Goal: Task Accomplishment & Management: Complete application form

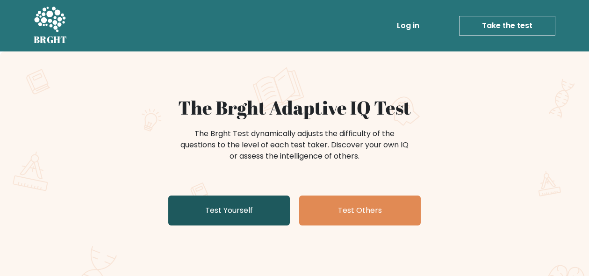
click at [248, 207] on link "Test Yourself" at bounding box center [229, 211] width 122 height 30
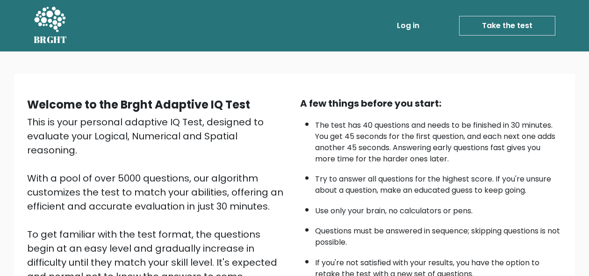
click at [506, 23] on link "Take the test" at bounding box center [507, 26] width 96 height 20
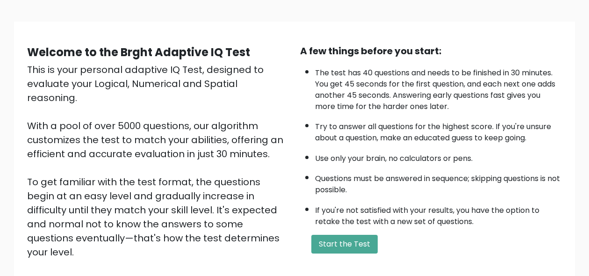
scroll to position [94, 0]
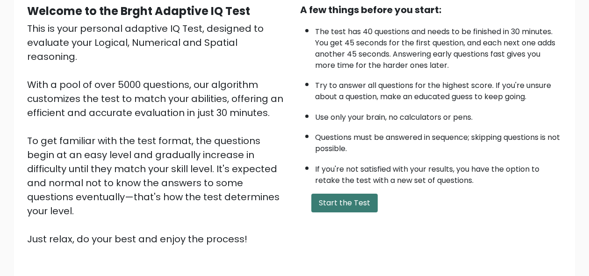
click at [354, 198] on button "Start the Test" at bounding box center [345, 203] width 66 height 19
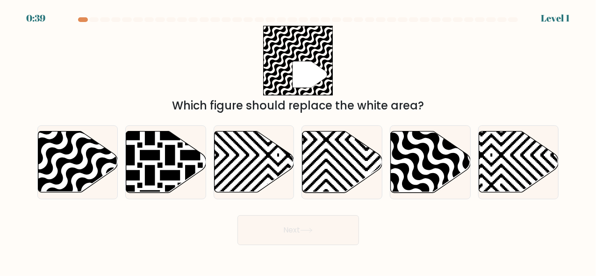
click at [308, 74] on icon at bounding box center [310, 74] width 35 height 27
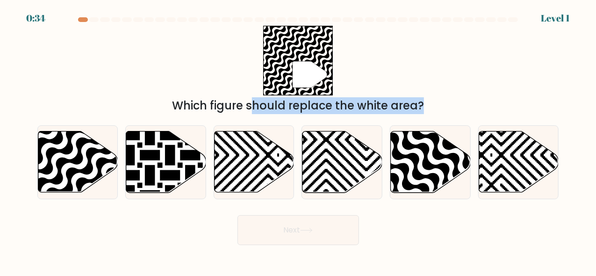
drag, startPoint x: 85, startPoint y: 153, endPoint x: 279, endPoint y: 93, distance: 202.6
click at [279, 93] on form "a." at bounding box center [298, 131] width 596 height 228
click at [64, 162] on icon at bounding box center [50, 130] width 161 height 161
click at [298, 140] on input "a." at bounding box center [298, 139] width 0 height 2
radio input "true"
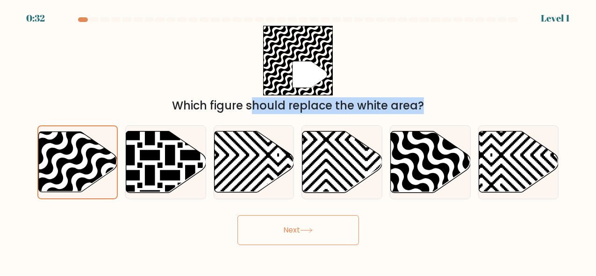
click at [307, 236] on button "Next" at bounding box center [299, 230] width 122 height 30
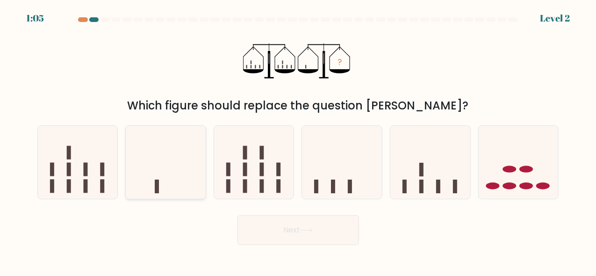
click at [182, 175] on icon at bounding box center [166, 162] width 80 height 66
click at [298, 140] on input "b." at bounding box center [298, 139] width 0 height 2
radio input "true"
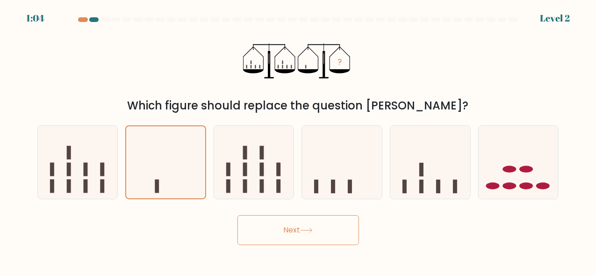
click at [310, 229] on icon at bounding box center [306, 230] width 13 height 5
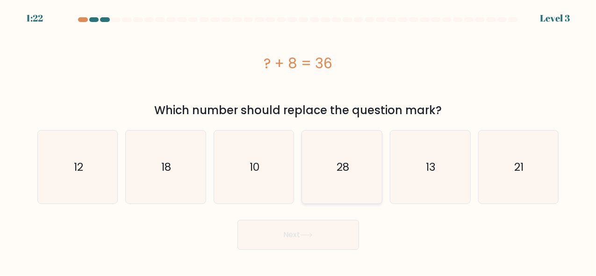
click at [370, 177] on icon "28" at bounding box center [342, 167] width 73 height 73
click at [299, 140] on input "d. 28" at bounding box center [298, 139] width 0 height 2
radio input "true"
click at [337, 226] on button "Next" at bounding box center [299, 235] width 122 height 30
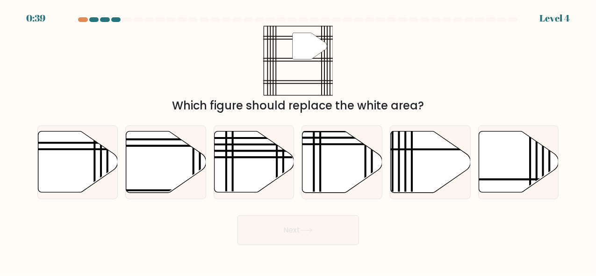
click at [333, 233] on button "Next" at bounding box center [299, 230] width 122 height 30
click at [351, 171] on icon at bounding box center [343, 161] width 80 height 61
click at [299, 140] on input "d." at bounding box center [298, 139] width 0 height 2
radio input "true"
click at [160, 155] on icon at bounding box center [166, 161] width 80 height 61
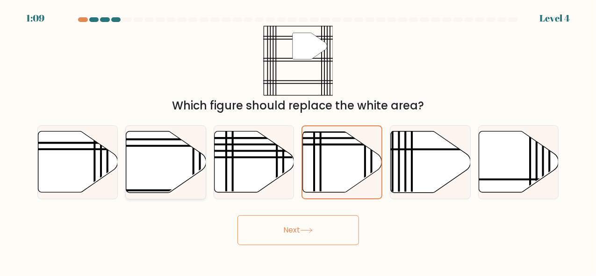
click at [298, 140] on input "b." at bounding box center [298, 139] width 0 height 2
radio input "true"
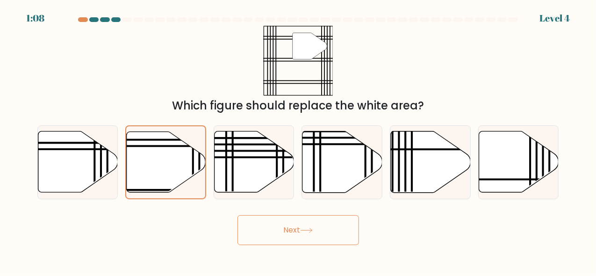
click at [331, 230] on button "Next" at bounding box center [299, 230] width 122 height 30
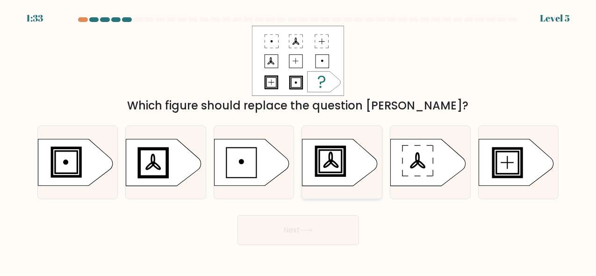
click at [339, 173] on rect at bounding box center [331, 161] width 26 height 26
click at [299, 140] on input "d." at bounding box center [298, 139] width 0 height 2
radio input "true"
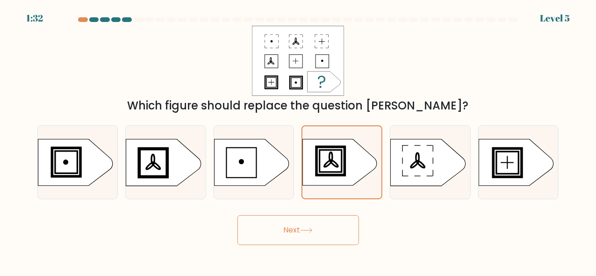
click at [326, 227] on button "Next" at bounding box center [299, 230] width 122 height 30
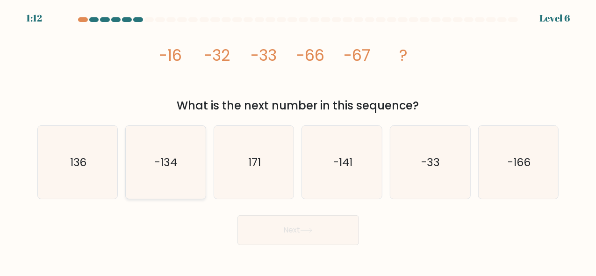
click at [191, 180] on icon "-134" at bounding box center [165, 162] width 73 height 73
click at [298, 140] on input "b. -134" at bounding box center [298, 139] width 0 height 2
radio input "true"
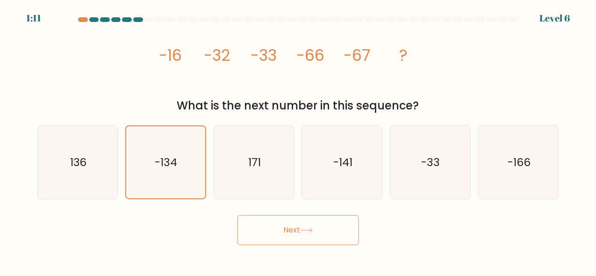
click at [283, 228] on button "Next" at bounding box center [299, 230] width 122 height 30
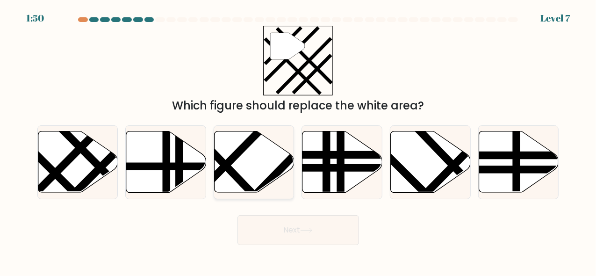
click at [257, 180] on icon at bounding box center [255, 161] width 80 height 61
click at [298, 140] on input "c." at bounding box center [298, 139] width 0 height 2
radio input "true"
click at [318, 229] on button "Next" at bounding box center [299, 230] width 122 height 30
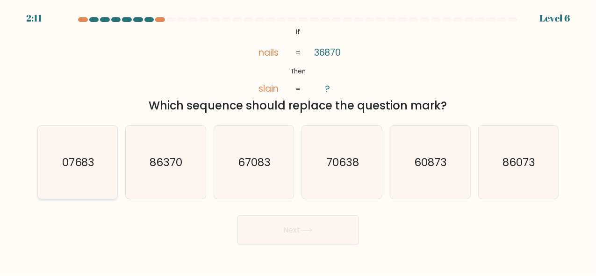
click at [72, 153] on icon "07683" at bounding box center [77, 162] width 73 height 73
click at [298, 140] on input "a. 07683" at bounding box center [298, 139] width 0 height 2
radio input "true"
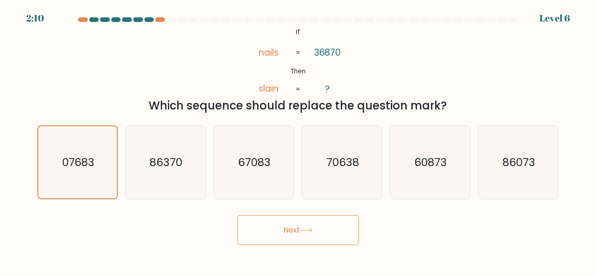
click at [262, 226] on button "Next" at bounding box center [299, 230] width 122 height 30
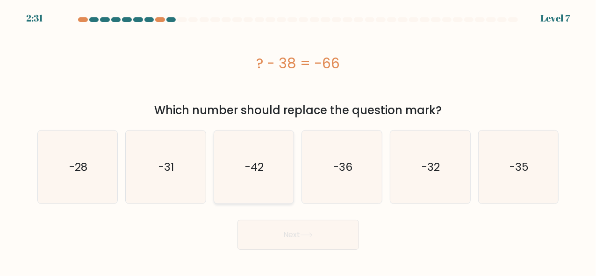
click at [262, 161] on text "-42" at bounding box center [255, 167] width 19 height 15
click at [298, 140] on input "c. -42" at bounding box center [298, 139] width 0 height 2
radio input "true"
click at [274, 234] on button "Next" at bounding box center [299, 235] width 122 height 30
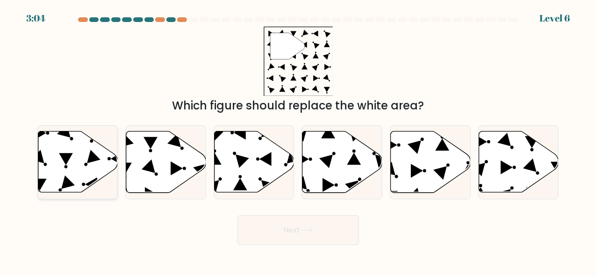
click at [71, 174] on icon at bounding box center [78, 161] width 80 height 61
click at [298, 140] on input "a." at bounding box center [298, 139] width 0 height 2
radio input "true"
click at [309, 233] on button "Next" at bounding box center [299, 230] width 122 height 30
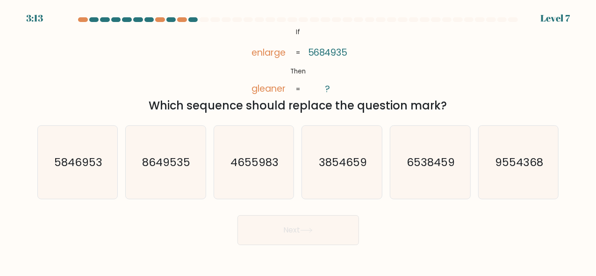
click at [475, 174] on div "f. 9554368" at bounding box center [519, 162] width 88 height 74
click at [443, 177] on icon "6538459" at bounding box center [430, 162] width 73 height 73
click at [299, 140] on input "e. 6538459" at bounding box center [298, 139] width 0 height 2
radio input "true"
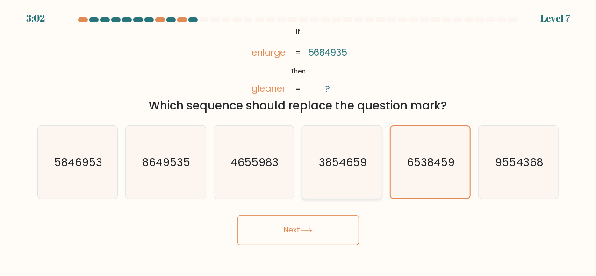
click at [352, 167] on text "3854659" at bounding box center [343, 162] width 48 height 15
click at [299, 140] on input "d. 3854659" at bounding box center [298, 139] width 0 height 2
radio input "true"
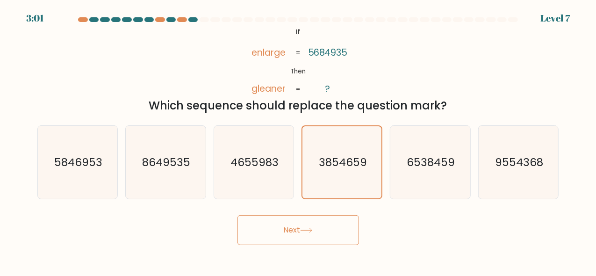
click at [320, 224] on button "Next" at bounding box center [299, 230] width 122 height 30
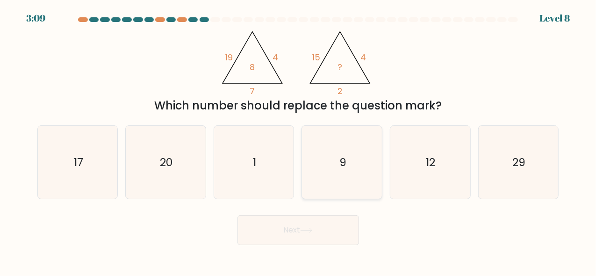
click at [370, 168] on icon "9" at bounding box center [342, 162] width 73 height 73
click at [299, 140] on input "d. 9" at bounding box center [298, 139] width 0 height 2
radio input "true"
click at [335, 229] on button "Next" at bounding box center [299, 230] width 122 height 30
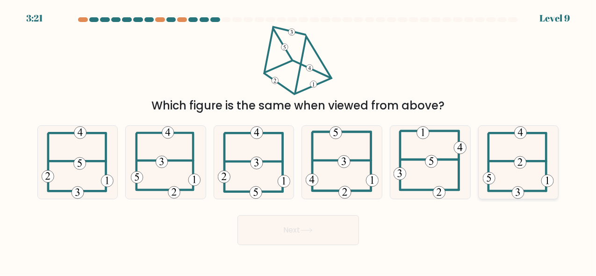
click at [509, 191] on 209 at bounding box center [518, 191] width 57 height 0
click at [299, 140] on input "f." at bounding box center [298, 139] width 0 height 2
radio input "true"
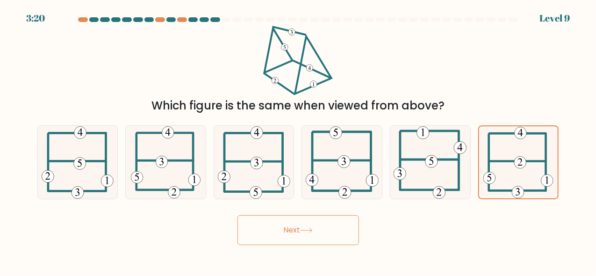
click at [319, 229] on button "Next" at bounding box center [299, 230] width 122 height 30
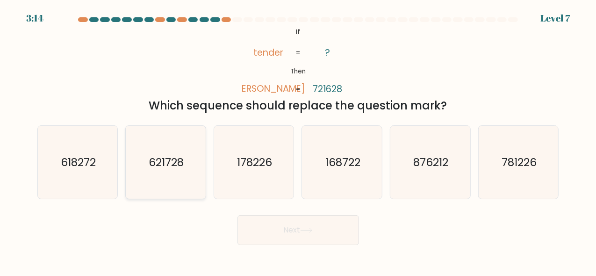
click at [181, 174] on icon "621728" at bounding box center [165, 162] width 73 height 73
click at [298, 140] on input "b. 621728" at bounding box center [298, 139] width 0 height 2
radio input "true"
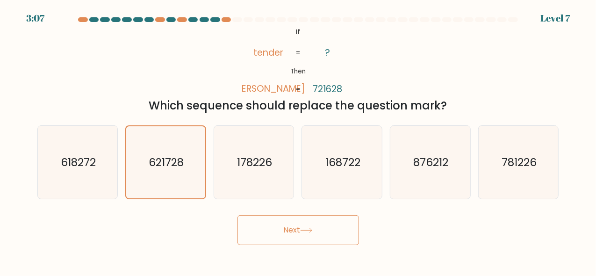
click at [288, 233] on button "Next" at bounding box center [299, 230] width 122 height 30
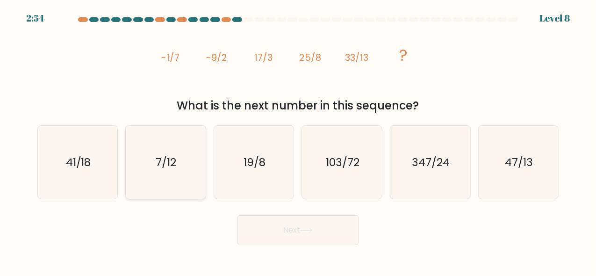
click at [190, 161] on icon "7/12" at bounding box center [165, 162] width 73 height 73
click at [298, 140] on input "b. 7/12" at bounding box center [298, 139] width 0 height 2
radio input "true"
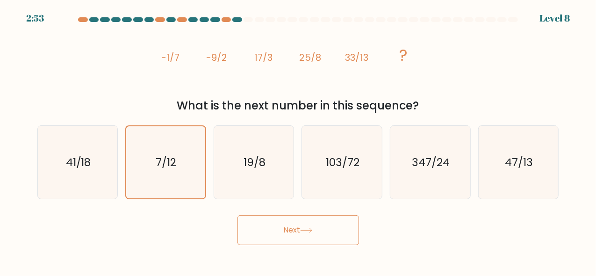
click at [298, 226] on button "Next" at bounding box center [299, 230] width 122 height 30
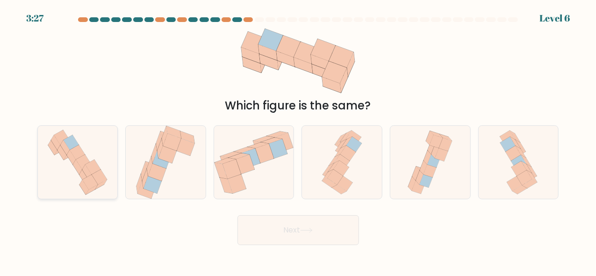
click at [74, 166] on icon at bounding box center [77, 167] width 9 height 15
click at [298, 140] on input "a." at bounding box center [298, 139] width 0 height 2
radio input "true"
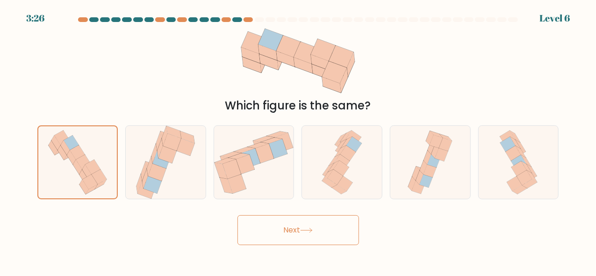
click at [323, 234] on button "Next" at bounding box center [299, 230] width 122 height 30
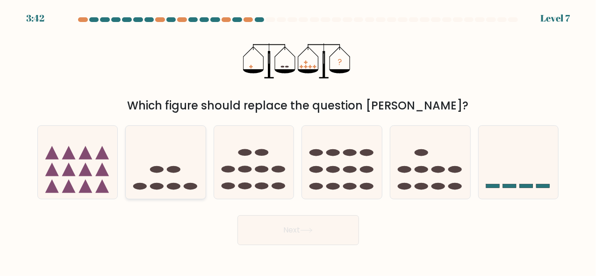
click at [181, 178] on icon at bounding box center [166, 162] width 80 height 66
click at [298, 140] on input "b." at bounding box center [298, 139] width 0 height 2
radio input "true"
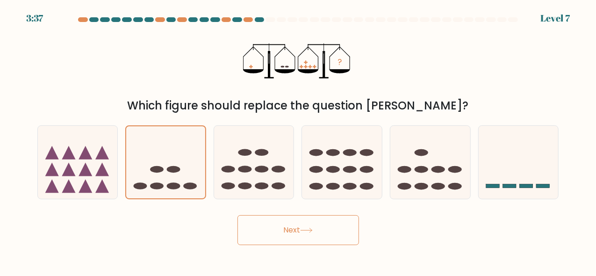
click at [317, 230] on button "Next" at bounding box center [299, 230] width 122 height 30
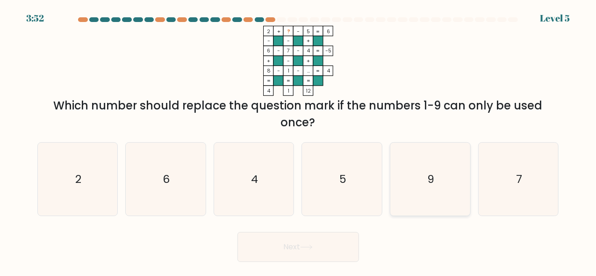
click at [428, 178] on icon "9" at bounding box center [430, 179] width 73 height 73
click at [299, 140] on input "e. 9" at bounding box center [298, 139] width 0 height 2
radio input "true"
click at [298, 239] on button "Next" at bounding box center [299, 247] width 122 height 30
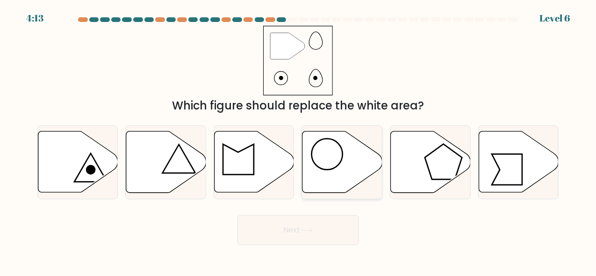
click at [331, 173] on icon at bounding box center [343, 161] width 80 height 61
click at [299, 140] on input "d." at bounding box center [298, 139] width 0 height 2
radio input "true"
click at [311, 218] on button "Next" at bounding box center [299, 230] width 122 height 30
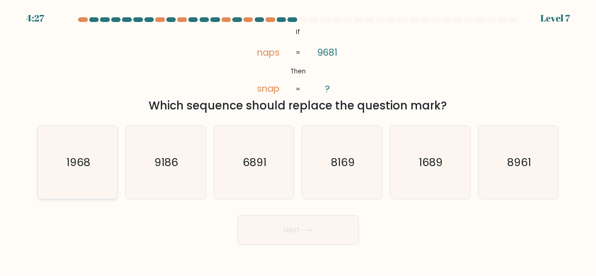
click at [87, 174] on icon "1968" at bounding box center [77, 162] width 73 height 73
click at [298, 140] on input "a. 1968" at bounding box center [298, 139] width 0 height 2
radio input "true"
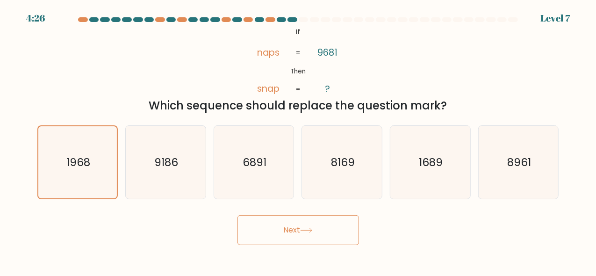
click at [281, 229] on button "Next" at bounding box center [299, 230] width 122 height 30
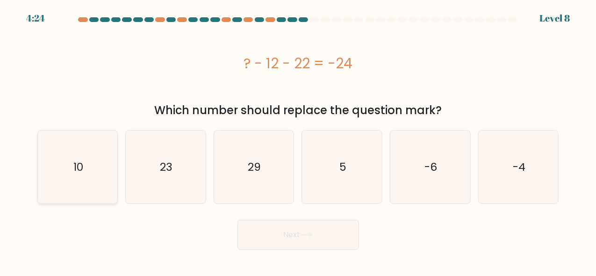
click at [69, 177] on icon "10" at bounding box center [77, 167] width 73 height 73
click at [298, 140] on input "a. 10" at bounding box center [298, 139] width 0 height 2
radio input "true"
click at [170, 175] on icon "23" at bounding box center [165, 167] width 73 height 73
click at [298, 140] on input "b. 23" at bounding box center [298, 139] width 0 height 2
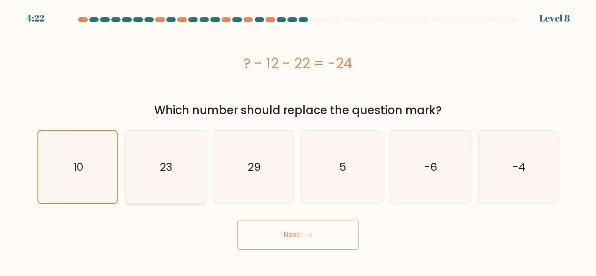
radio input "true"
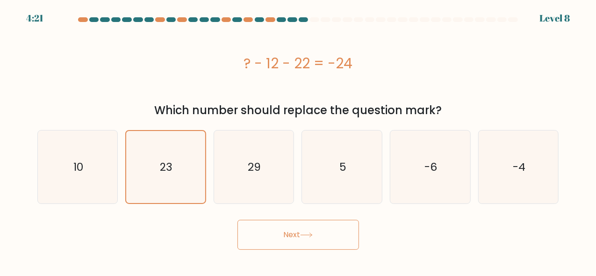
click at [309, 232] on button "Next" at bounding box center [299, 235] width 122 height 30
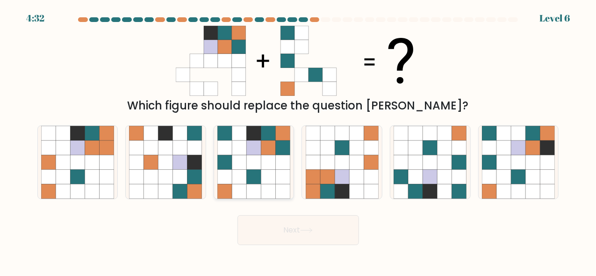
click at [244, 178] on icon at bounding box center [239, 177] width 15 height 15
click at [298, 140] on input "c." at bounding box center [298, 139] width 0 height 2
radio input "true"
click at [285, 221] on button "Next" at bounding box center [299, 230] width 122 height 30
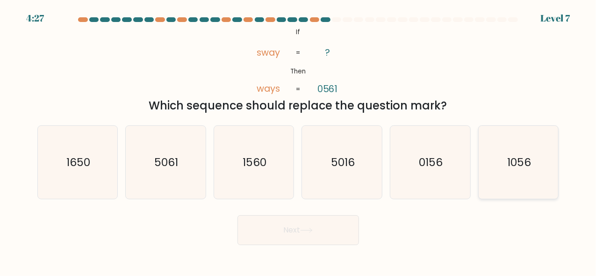
click at [493, 172] on icon "1056" at bounding box center [518, 162] width 73 height 73
click at [299, 140] on input "f. 1056" at bounding box center [298, 139] width 0 height 2
radio input "true"
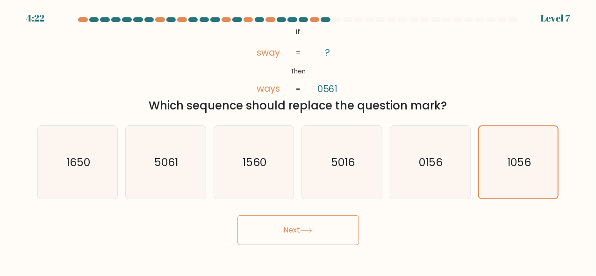
click at [322, 229] on button "Next" at bounding box center [299, 230] width 122 height 30
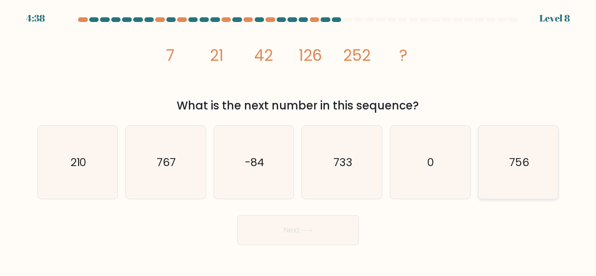
click at [540, 173] on icon "756" at bounding box center [518, 162] width 73 height 73
click at [299, 140] on input "f. 756" at bounding box center [298, 139] width 0 height 2
radio input "true"
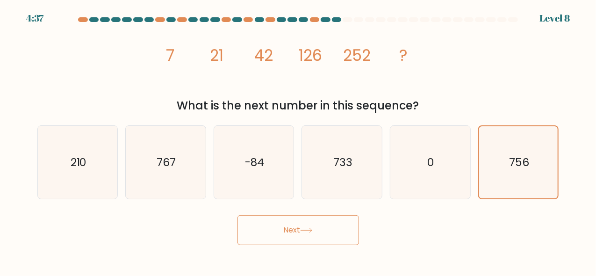
click at [313, 238] on button "Next" at bounding box center [299, 230] width 122 height 30
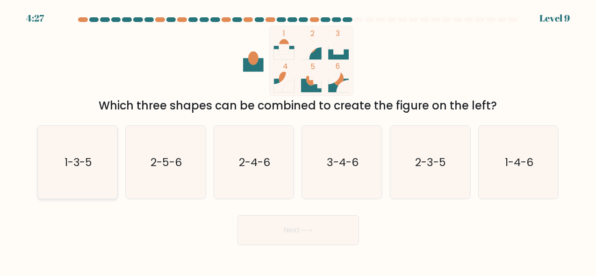
click at [73, 184] on icon "1-3-5" at bounding box center [77, 162] width 73 height 73
click at [298, 140] on input "a. 1-3-5" at bounding box center [298, 139] width 0 height 2
radio input "true"
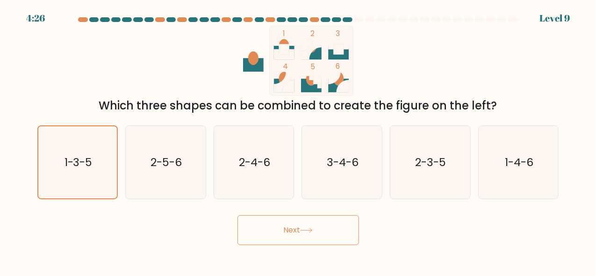
click at [339, 223] on button "Next" at bounding box center [299, 230] width 122 height 30
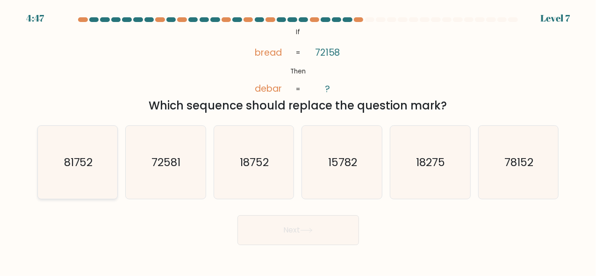
click at [90, 165] on text "81752" at bounding box center [78, 162] width 29 height 15
click at [298, 140] on input "a. 81752" at bounding box center [298, 139] width 0 height 2
radio input "true"
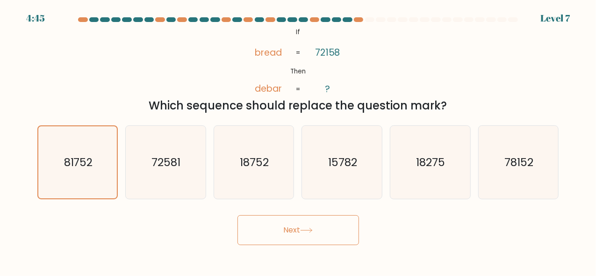
click at [324, 226] on button "Next" at bounding box center [299, 230] width 122 height 30
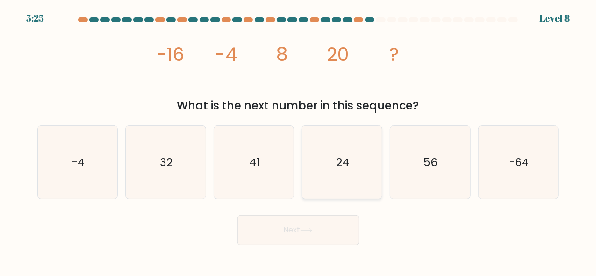
click at [345, 147] on icon "24" at bounding box center [342, 162] width 73 height 73
click at [299, 140] on input "d. 24" at bounding box center [298, 139] width 0 height 2
radio input "true"
click at [330, 228] on button "Next" at bounding box center [299, 230] width 122 height 30
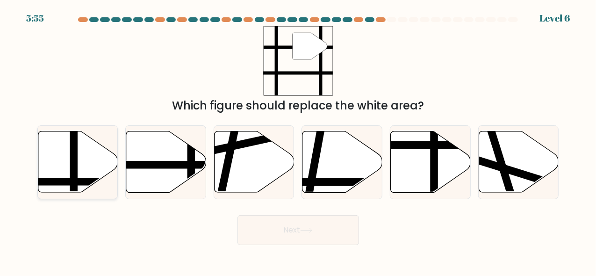
click at [74, 180] on line at bounding box center [74, 130] width 0 height 161
click at [298, 140] on input "a." at bounding box center [298, 139] width 0 height 2
radio input "true"
click at [292, 228] on button "Next" at bounding box center [299, 230] width 122 height 30
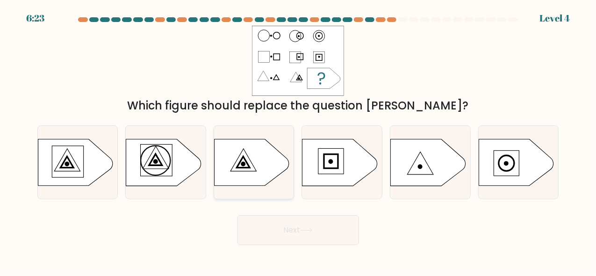
click at [253, 162] on icon at bounding box center [251, 162] width 75 height 47
click at [298, 140] on input "c." at bounding box center [298, 139] width 0 height 2
radio input "true"
click at [308, 227] on button "Next" at bounding box center [299, 230] width 122 height 30
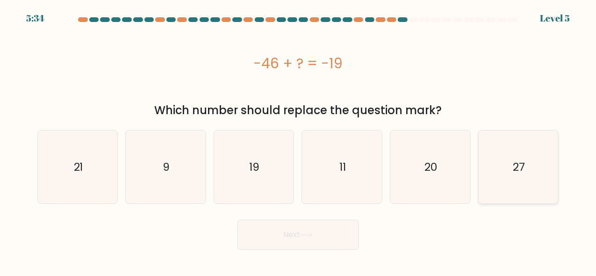
click at [503, 173] on icon "27" at bounding box center [518, 167] width 73 height 73
click at [299, 140] on input "f. 27" at bounding box center [298, 139] width 0 height 2
radio input "true"
click at [291, 232] on button "Next" at bounding box center [299, 235] width 122 height 30
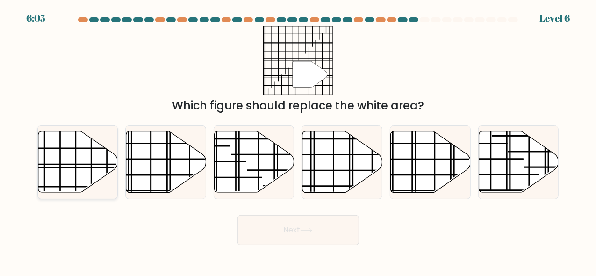
click at [70, 165] on line at bounding box center [51, 165] width 160 height 0
click at [298, 140] on input "a." at bounding box center [298, 139] width 0 height 2
radio input "true"
click at [292, 225] on button "Next" at bounding box center [299, 230] width 122 height 30
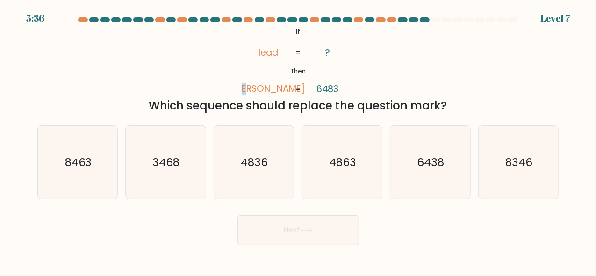
click at [269, 87] on tspan "dale" at bounding box center [269, 89] width 73 height 13
click at [330, 88] on tspan "6483" at bounding box center [328, 89] width 22 height 13
click at [262, 54] on tspan "lead" at bounding box center [269, 52] width 20 height 13
click at [270, 87] on tspan "dale" at bounding box center [269, 89] width 73 height 13
click at [523, 164] on text "8346" at bounding box center [519, 162] width 27 height 15
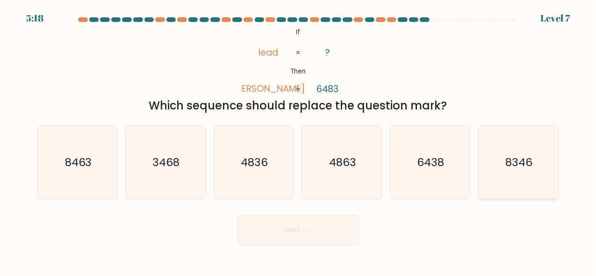
click at [299, 140] on input "f. 8346" at bounding box center [298, 139] width 0 height 2
radio input "true"
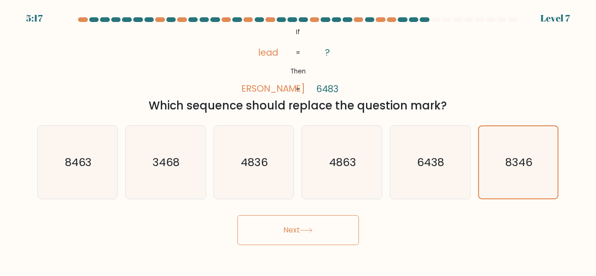
click at [311, 237] on button "Next" at bounding box center [299, 230] width 122 height 30
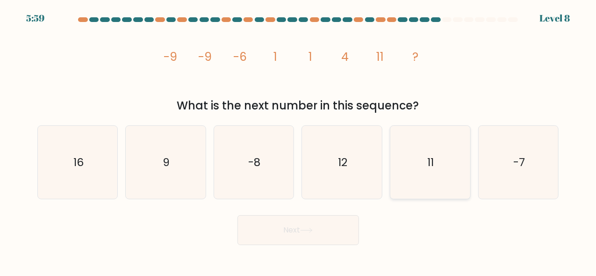
click at [418, 171] on icon "11" at bounding box center [430, 162] width 73 height 73
click at [299, 140] on input "e. 11" at bounding box center [298, 139] width 0 height 2
radio input "true"
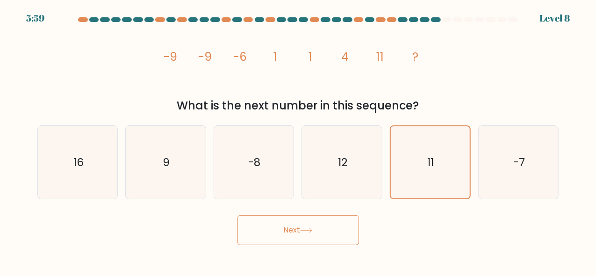
click at [323, 218] on button "Next" at bounding box center [299, 230] width 122 height 30
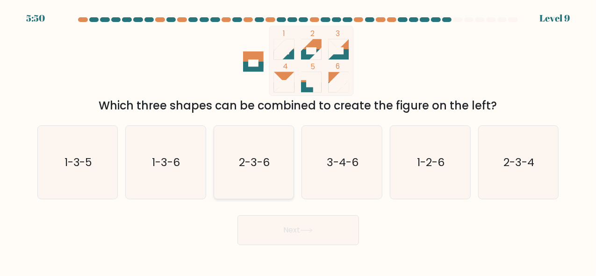
click at [262, 159] on text "2-3-6" at bounding box center [255, 162] width 31 height 15
click at [298, 140] on input "c. 2-3-6" at bounding box center [298, 139] width 0 height 2
radio input "true"
click at [409, 145] on icon "1-2-6" at bounding box center [430, 162] width 73 height 73
click at [299, 140] on input "e. 1-2-6" at bounding box center [298, 139] width 0 height 2
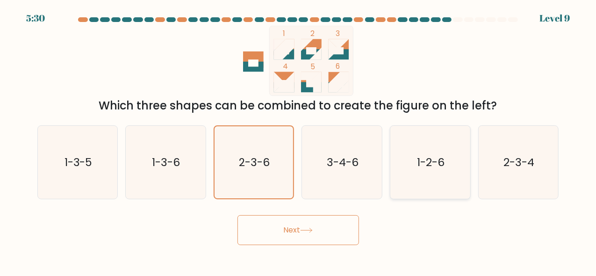
radio input "true"
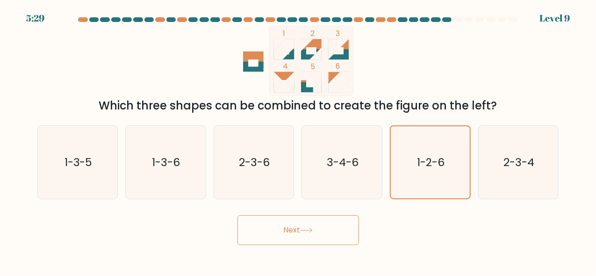
click at [307, 232] on icon at bounding box center [306, 230] width 13 height 5
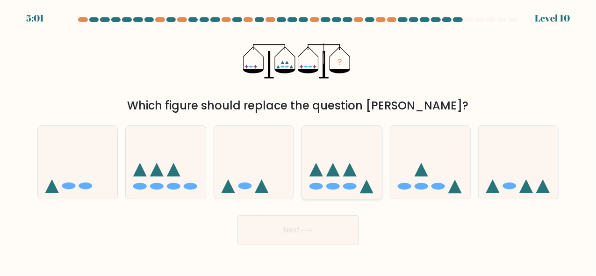
click at [354, 182] on icon at bounding box center [342, 162] width 80 height 66
click at [299, 140] on input "d." at bounding box center [298, 139] width 0 height 2
radio input "true"
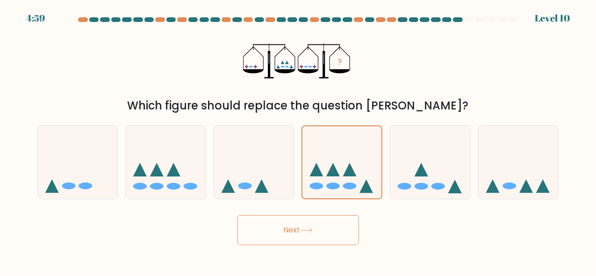
click at [327, 233] on button "Next" at bounding box center [299, 230] width 122 height 30
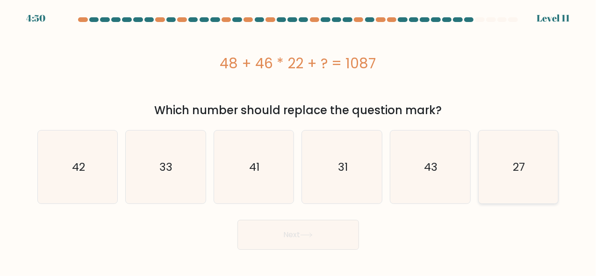
click at [518, 174] on text "27" at bounding box center [520, 167] width 12 height 15
click at [299, 140] on input "f. 27" at bounding box center [298, 139] width 0 height 2
radio input "true"
click at [320, 240] on button "Next" at bounding box center [299, 235] width 122 height 30
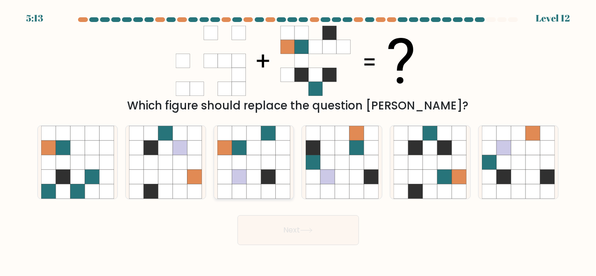
click at [266, 172] on icon at bounding box center [269, 177] width 15 height 15
click at [298, 140] on input "c." at bounding box center [298, 139] width 0 height 2
radio input "true"
click at [278, 225] on button "Next" at bounding box center [299, 230] width 122 height 30
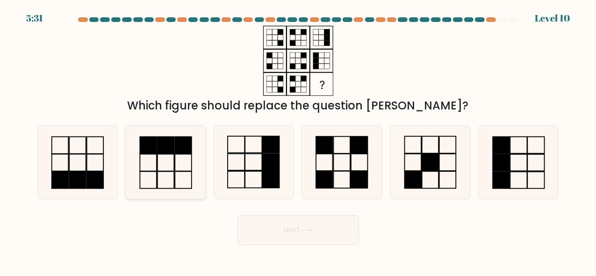
click at [182, 176] on icon at bounding box center [165, 162] width 73 height 73
click at [298, 140] on input "b." at bounding box center [298, 139] width 0 height 2
radio input "true"
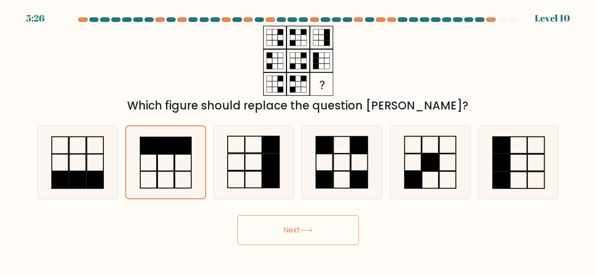
click at [292, 226] on button "Next" at bounding box center [299, 230] width 122 height 30
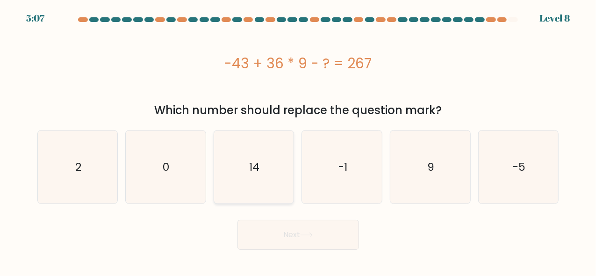
click at [269, 178] on icon "14" at bounding box center [254, 167] width 73 height 73
click at [298, 140] on input "c. 14" at bounding box center [298, 139] width 0 height 2
radio input "true"
click at [312, 242] on button "Next" at bounding box center [299, 235] width 122 height 30
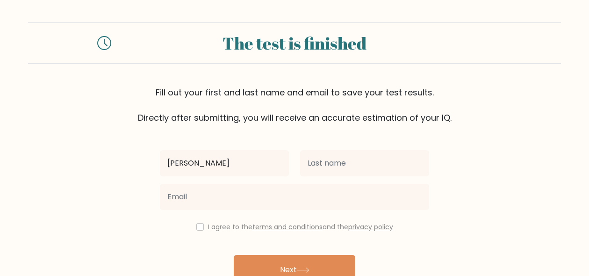
type input "[PERSON_NAME]"
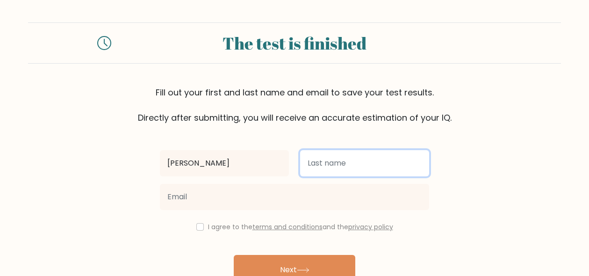
click at [399, 168] on input "text" at bounding box center [364, 163] width 129 height 26
click at [399, 168] on input "F" at bounding box center [364, 163] width 129 height 26
type input "[PERSON_NAME]"
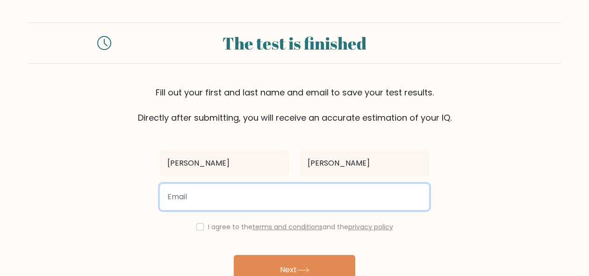
click at [250, 195] on input "email" at bounding box center [294, 197] width 269 height 26
type input "akissamae@yahoo.com"
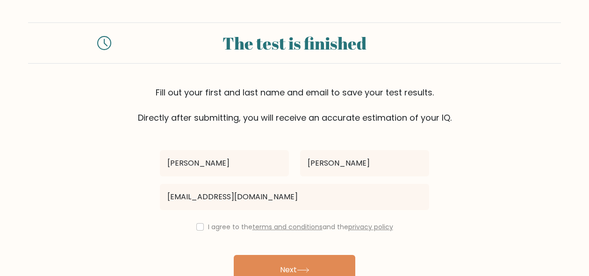
click at [202, 225] on div "I agree to the terms and conditions and the privacy policy" at bounding box center [294, 226] width 281 height 11
click at [199, 229] on input "checkbox" at bounding box center [199, 226] width 7 height 7
checkbox input "true"
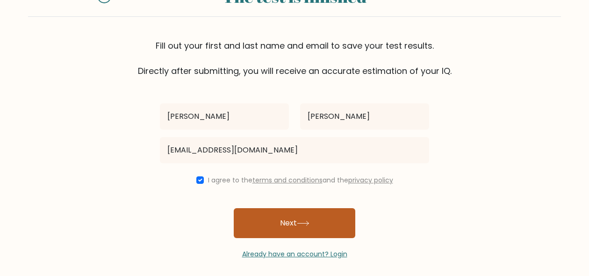
click at [332, 221] on button "Next" at bounding box center [295, 223] width 122 height 30
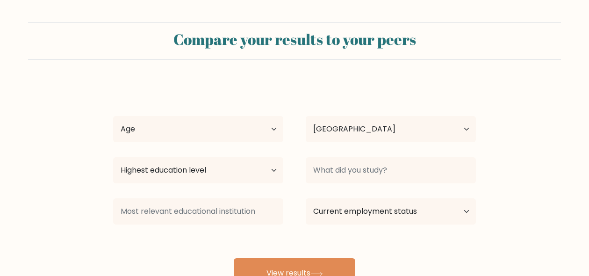
select select "PH"
click at [243, 130] on select "Age Under [DEMOGRAPHIC_DATA] [DEMOGRAPHIC_DATA] [DEMOGRAPHIC_DATA] [DEMOGRAPHIC…" at bounding box center [198, 129] width 170 height 26
select select "45_54"
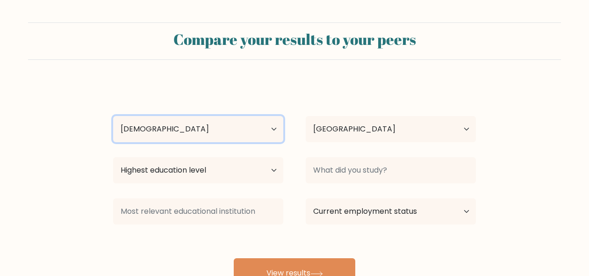
click at [113, 116] on select "Age Under [DEMOGRAPHIC_DATA] [DEMOGRAPHIC_DATA] [DEMOGRAPHIC_DATA] [DEMOGRAPHIC…" at bounding box center [198, 129] width 170 height 26
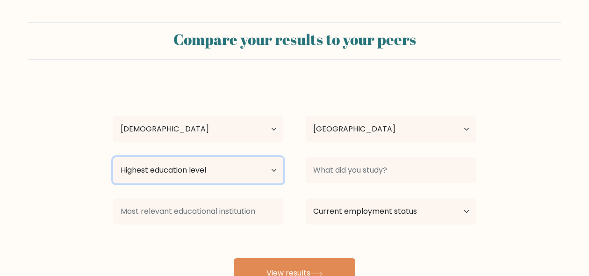
click at [247, 176] on select "Highest education level No schooling Primary Lower Secondary Upper Secondary Oc…" at bounding box center [198, 170] width 170 height 26
select select "bachelors_degree"
click at [113, 157] on select "Highest education level No schooling Primary Lower Secondary Upper Secondary Oc…" at bounding box center [198, 170] width 170 height 26
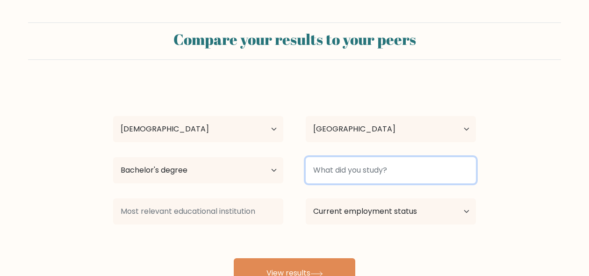
click at [418, 174] on input at bounding box center [391, 170] width 170 height 26
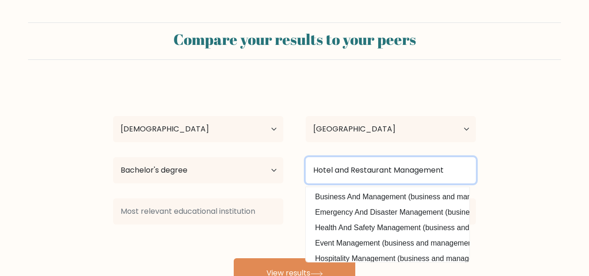
type input "Hotel and Restaurant Management"
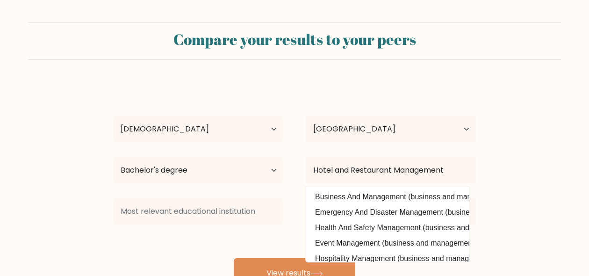
click at [524, 181] on form "Compare your results to your peers [PERSON_NAME] Age Under [DEMOGRAPHIC_DATA] […" at bounding box center [294, 155] width 589 height 266
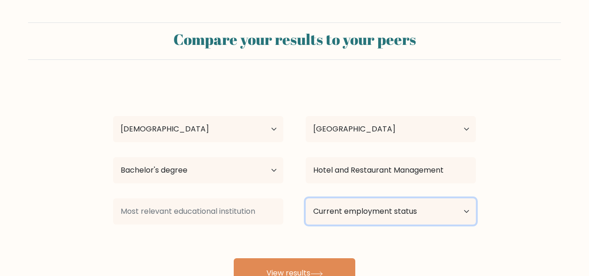
click at [452, 212] on select "Current employment status Employed Student Retired Other / prefer not to answer" at bounding box center [391, 211] width 170 height 26
select select "other"
click at [306, 198] on select "Current employment status Employed Student Retired Other / prefer not to answer" at bounding box center [391, 211] width 170 height 26
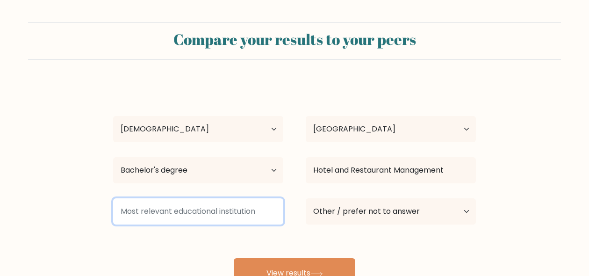
click at [208, 206] on input at bounding box center [198, 211] width 170 height 26
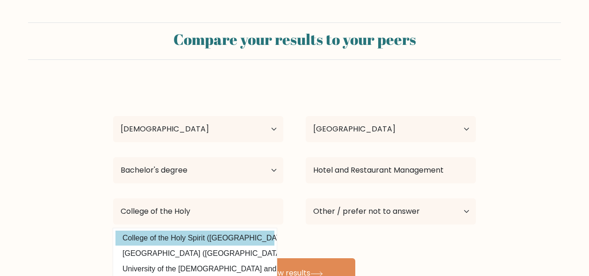
click at [215, 234] on option "College of the Holy Spirit (Philippines)" at bounding box center [195, 238] width 159 height 15
type input "College of the Holy Spirit"
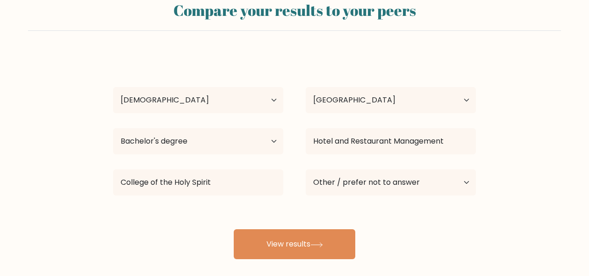
scroll to position [79, 0]
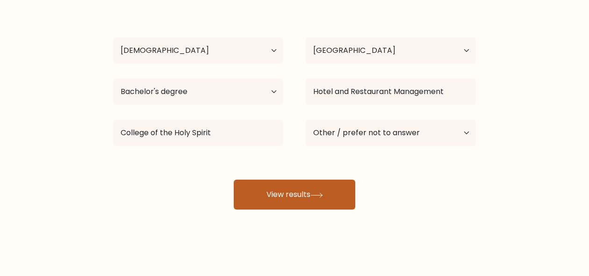
click at [334, 203] on button "View results" at bounding box center [295, 195] width 122 height 30
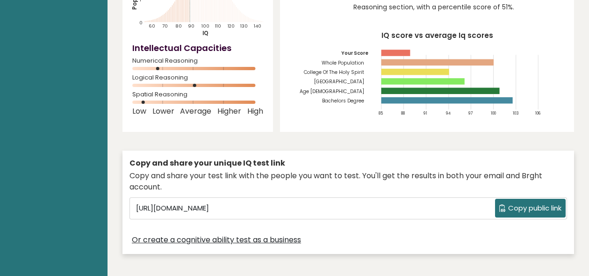
scroll to position [187, 0]
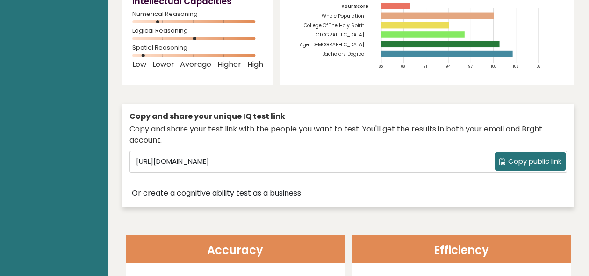
click at [529, 156] on span "Copy public link" at bounding box center [535, 161] width 53 height 11
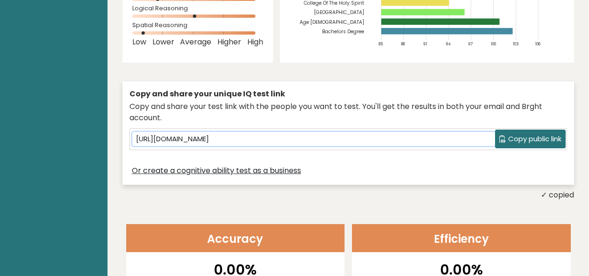
scroll to position [176, 0]
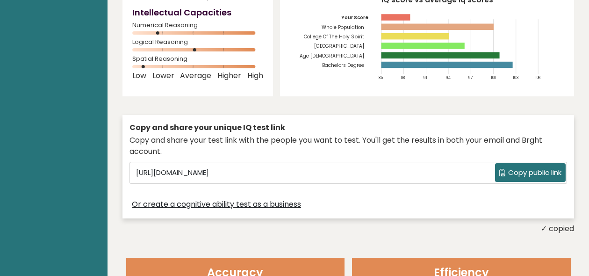
click at [509, 167] on span "Copy public link" at bounding box center [535, 172] width 53 height 11
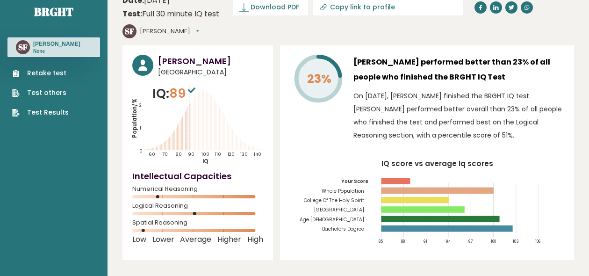
scroll to position [0, 0]
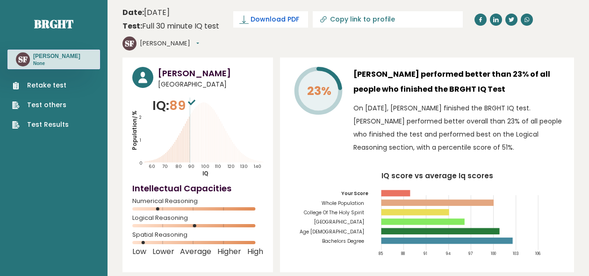
click at [276, 14] on link "Download PDF" at bounding box center [270, 19] width 75 height 16
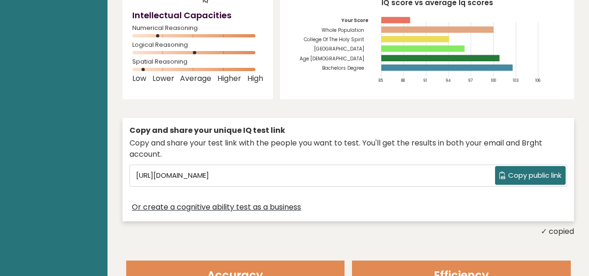
scroll to position [187, 0]
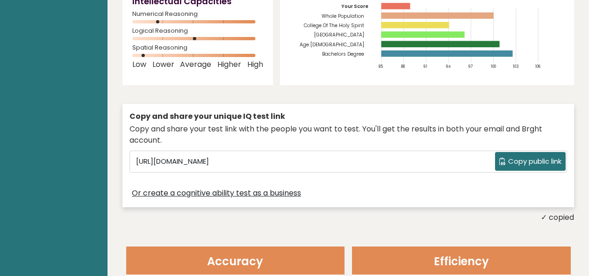
click at [533, 164] on span "Copy public link" at bounding box center [535, 161] width 53 height 11
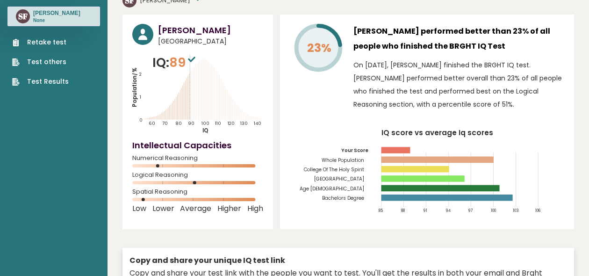
scroll to position [0, 0]
